Goal: Obtain resource: Download file/media

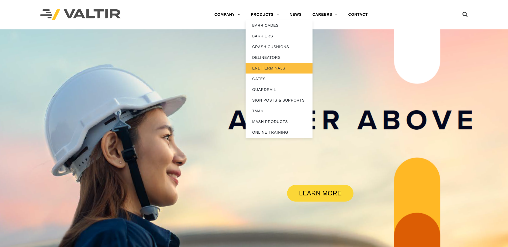
click at [263, 68] on link "END TERMINALS" at bounding box center [278, 68] width 67 height 11
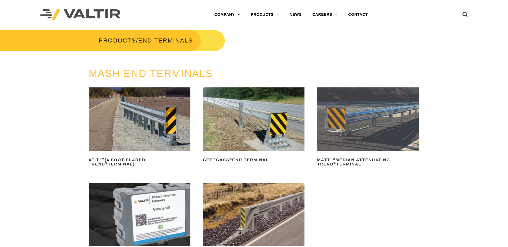
click at [264, 132] on img at bounding box center [254, 119] width 102 height 63
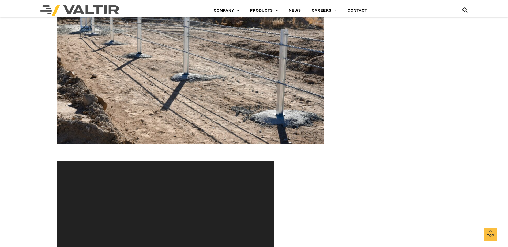
scroll to position [1730, 0]
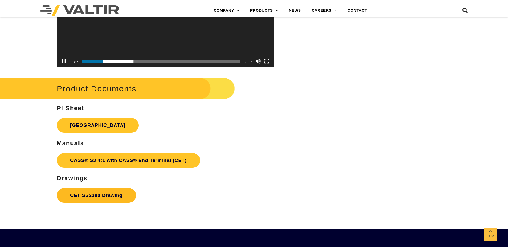
click at [94, 195] on link "CET SS2380 Drawing" at bounding box center [96, 195] width 79 height 14
